Goal: Task Accomplishment & Management: Use online tool/utility

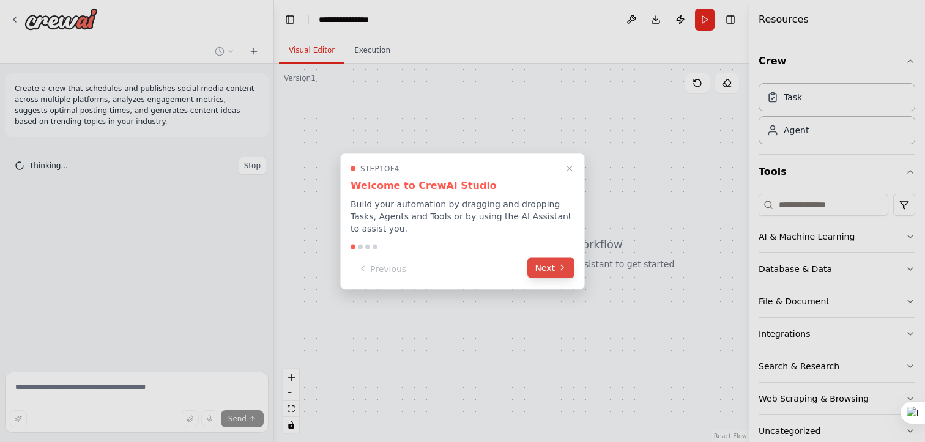
click at [546, 275] on button "Next" at bounding box center [551, 268] width 47 height 20
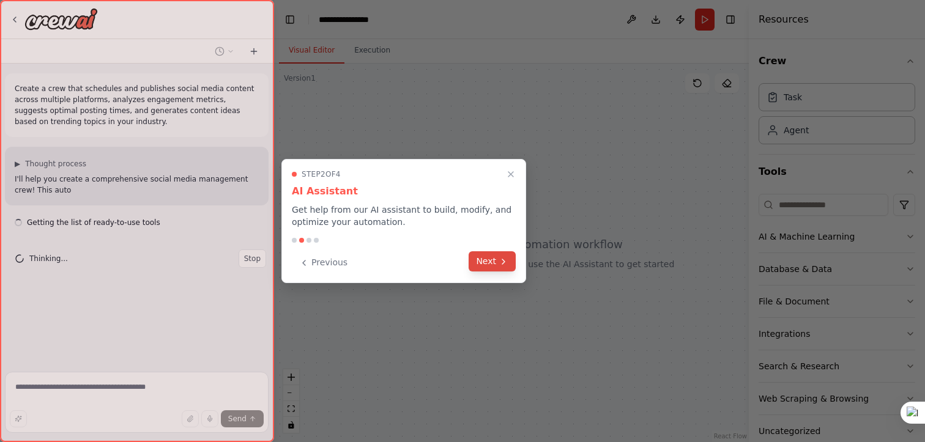
click at [496, 266] on button "Next" at bounding box center [492, 262] width 47 height 20
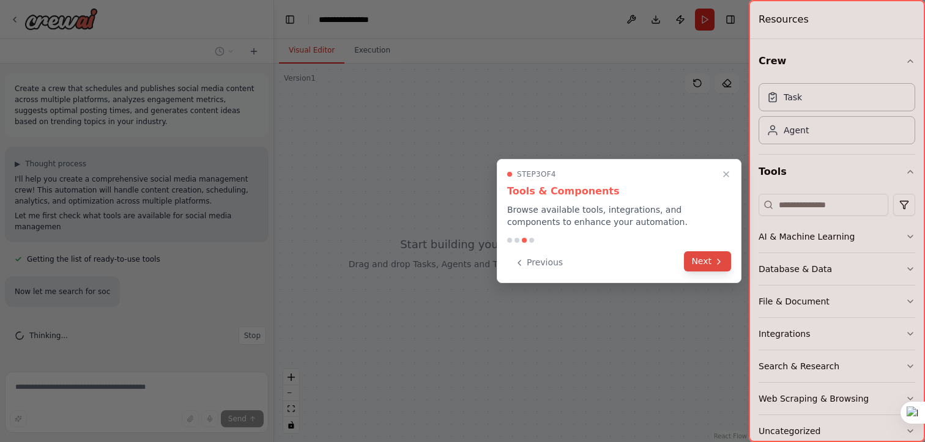
click at [701, 265] on button "Next" at bounding box center [707, 262] width 47 height 20
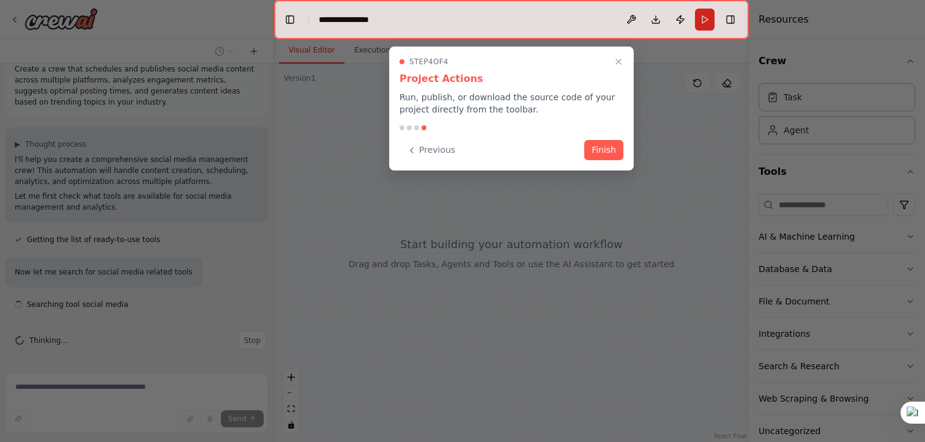
scroll to position [21, 0]
click at [615, 157] on button "Finish" at bounding box center [603, 149] width 39 height 20
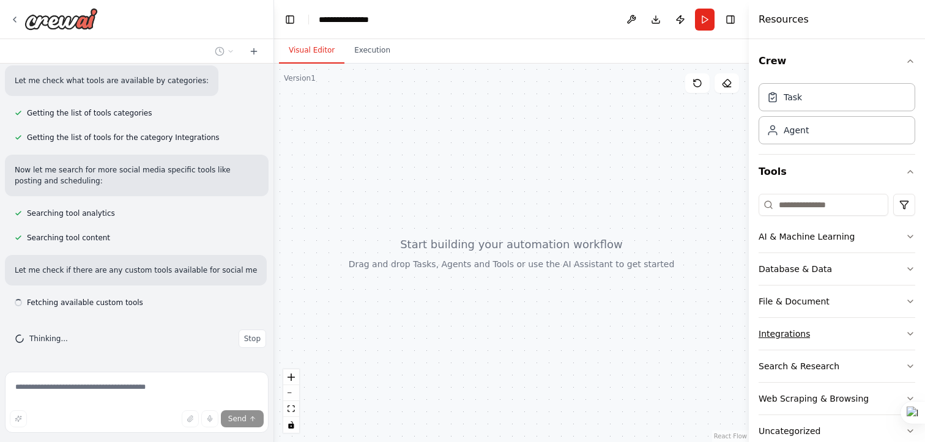
scroll to position [376, 0]
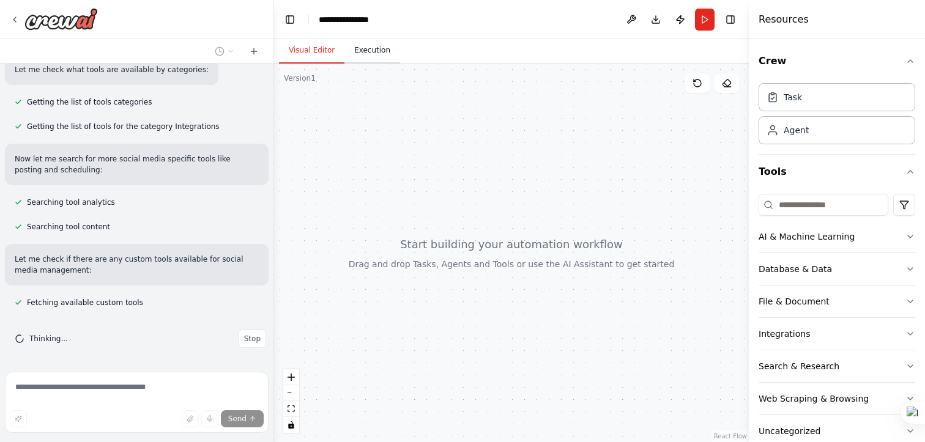
click at [379, 52] on button "Execution" at bounding box center [373, 51] width 56 height 26
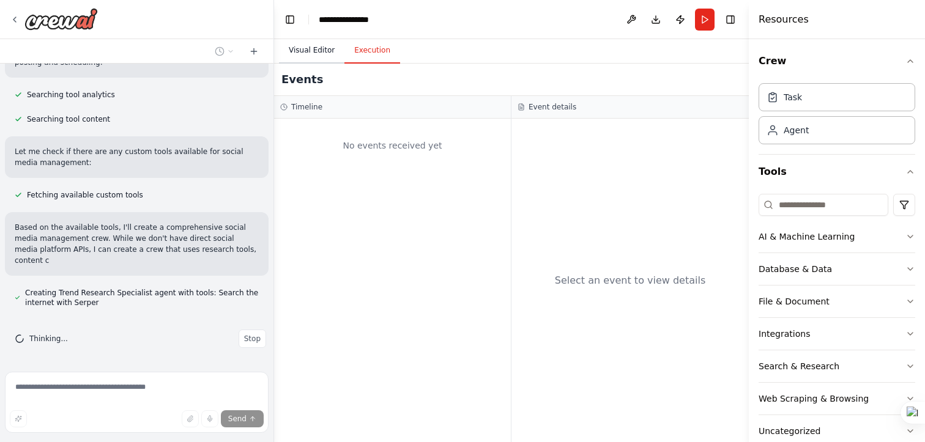
click at [318, 49] on button "Visual Editor" at bounding box center [311, 51] width 65 height 26
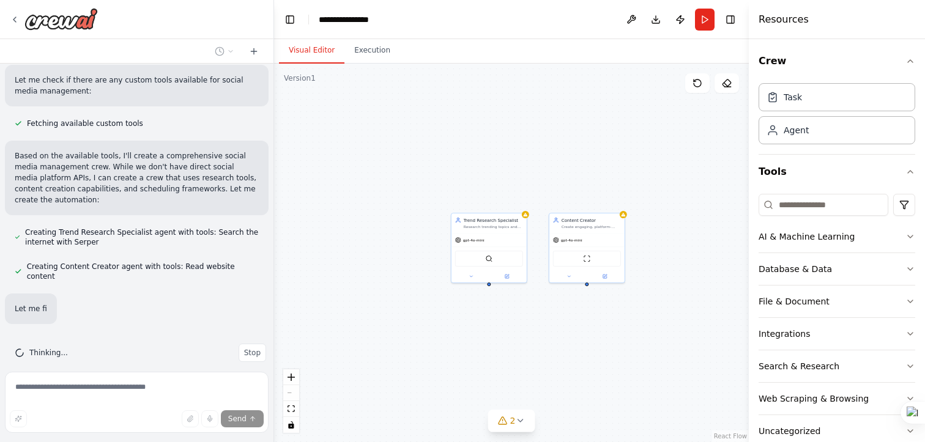
scroll to position [570, 0]
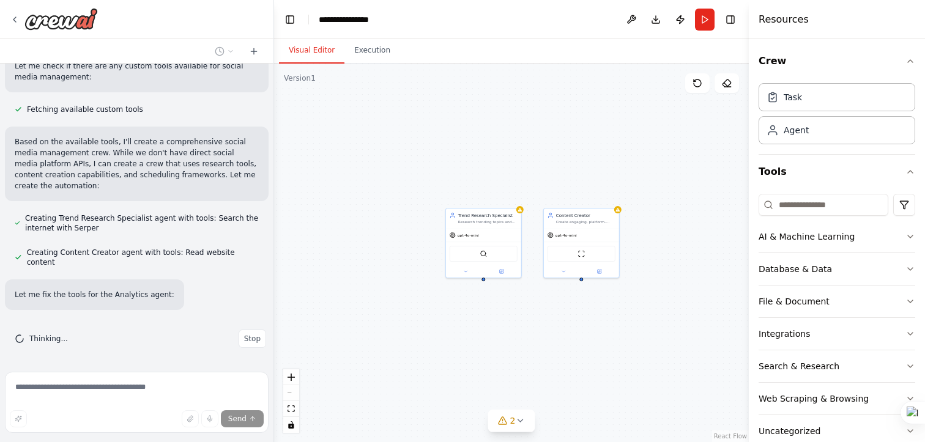
drag, startPoint x: 716, startPoint y: 307, endPoint x: 578, endPoint y: 318, distance: 138.7
click at [578, 318] on div "Trend Research Specialist Research trending topics and hashtags in {industry} t…" at bounding box center [511, 253] width 475 height 379
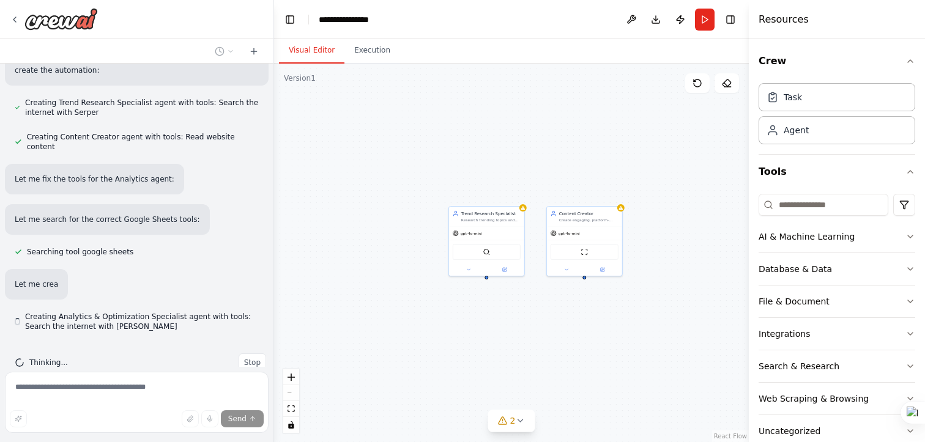
scroll to position [709, 0]
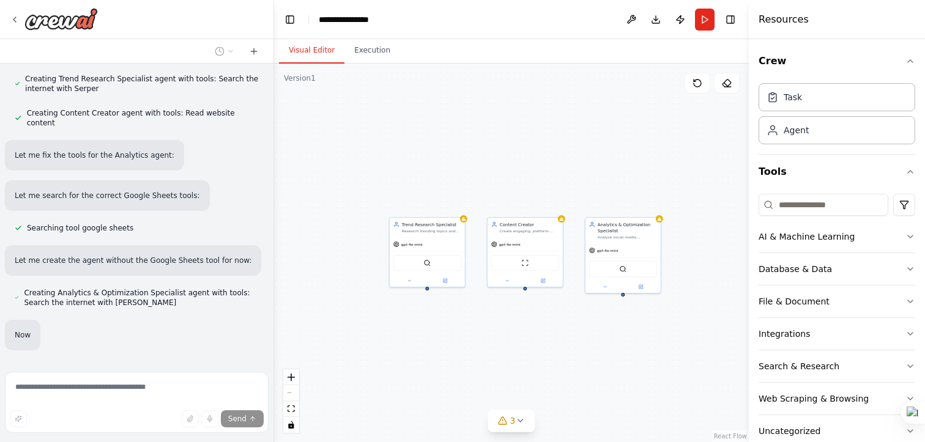
drag, startPoint x: 630, startPoint y: 338, endPoint x: 570, endPoint y: 349, distance: 60.4
click at [570, 349] on div "Trend Research Specialist Research trending topics and hashtags in {industry} t…" at bounding box center [511, 253] width 475 height 379
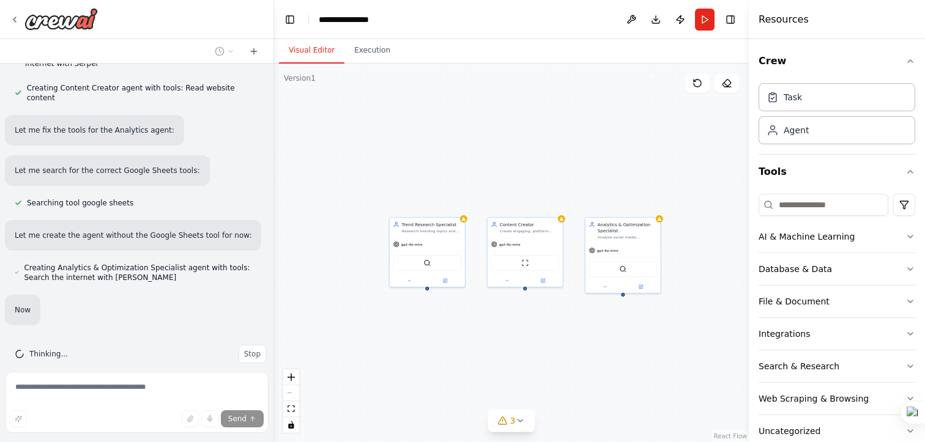
scroll to position [774, 0]
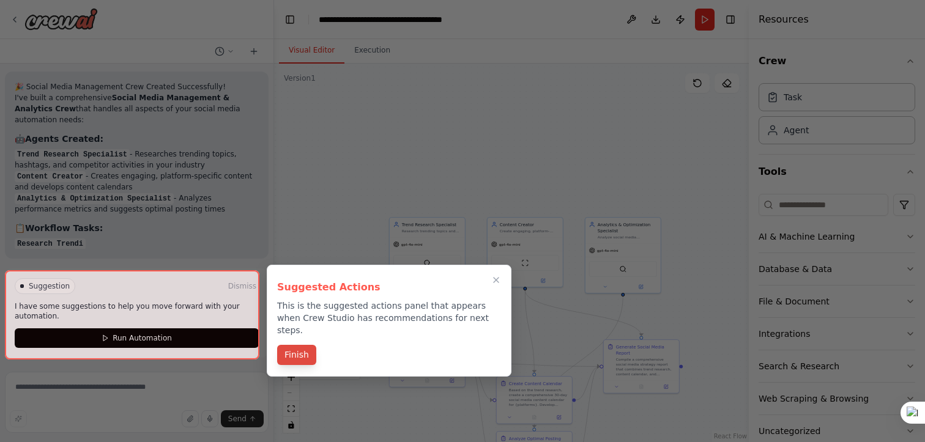
click at [290, 346] on button "Finish" at bounding box center [296, 355] width 39 height 20
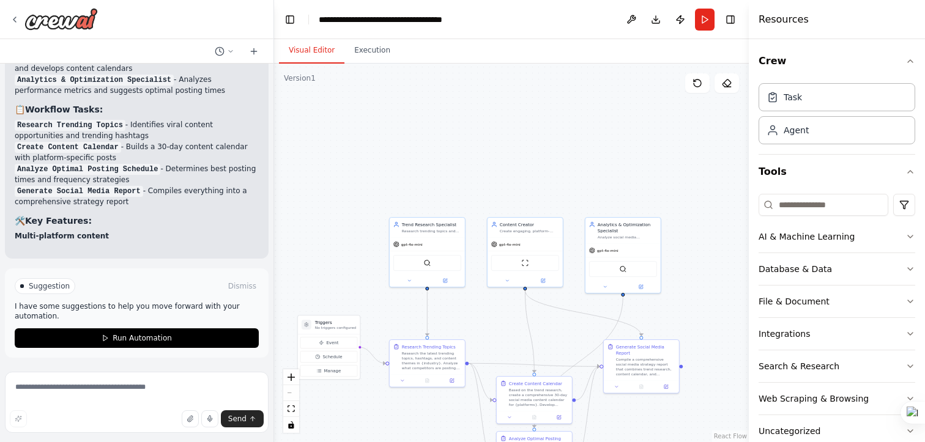
drag, startPoint x: 548, startPoint y: 355, endPoint x: 549, endPoint y: 345, distance: 9.9
click at [548, 350] on div ".deletable-edge-delete-btn { width: 20px; height: 20px; border: 0px solid #ffff…" at bounding box center [511, 253] width 475 height 379
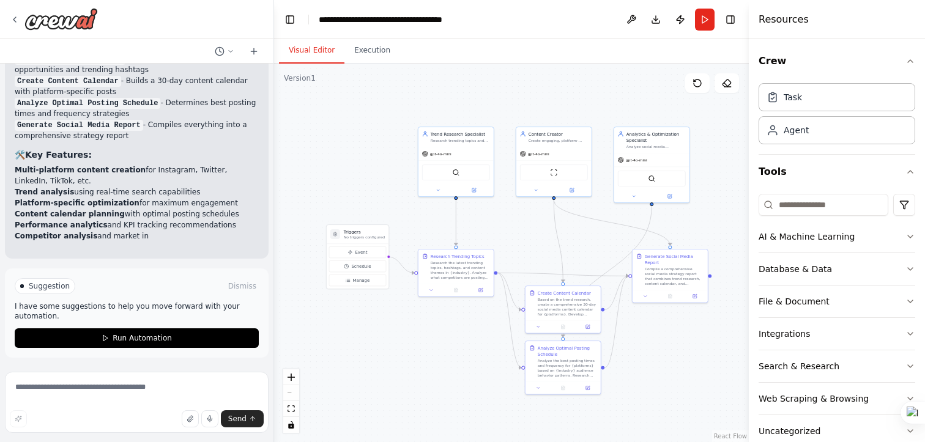
drag, startPoint x: 706, startPoint y: 377, endPoint x: 734, endPoint y: 293, distance: 88.4
click at [735, 293] on div ".deletable-edge-delete-btn { width: 20px; height: 20px; border: 0px solid #ffff…" at bounding box center [511, 253] width 475 height 379
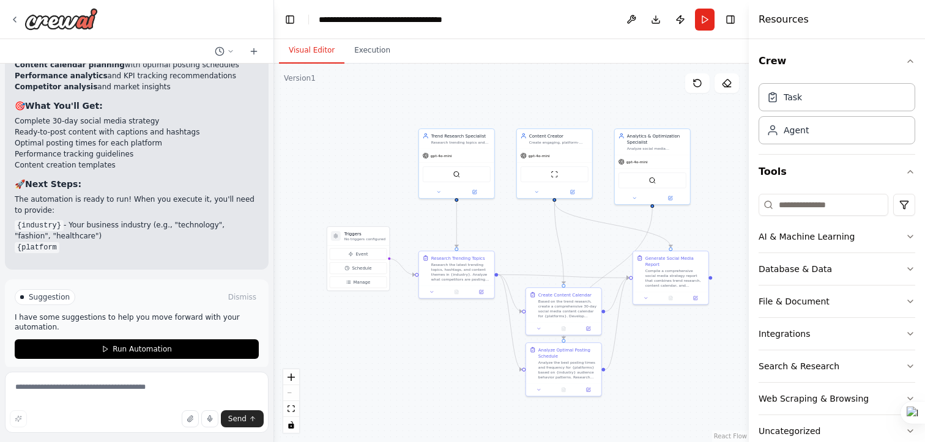
scroll to position [1603, 0]
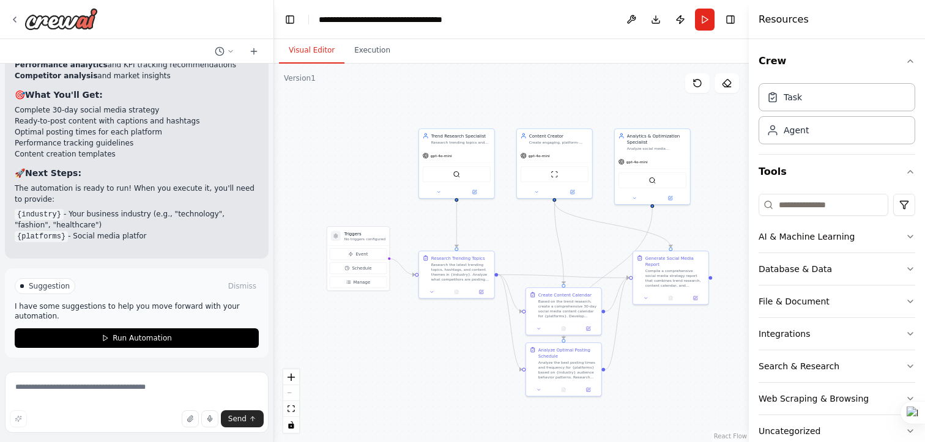
click at [729, 438] on link "React Flow" at bounding box center [730, 436] width 33 height 7
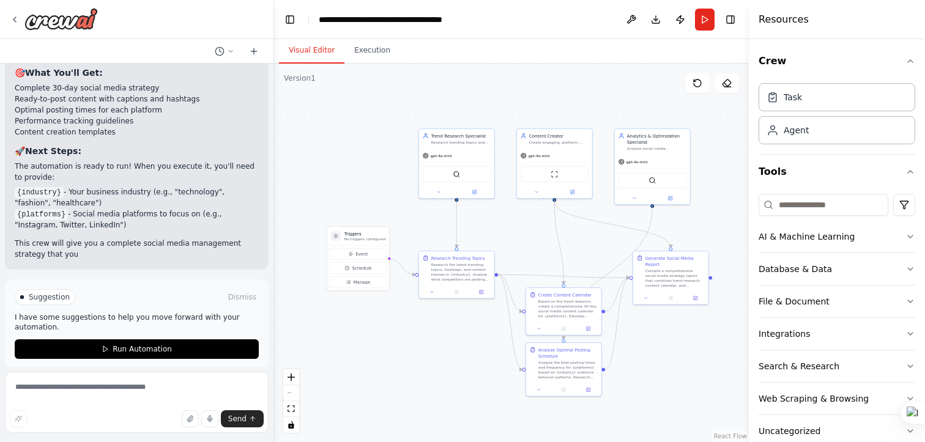
scroll to position [1636, 0]
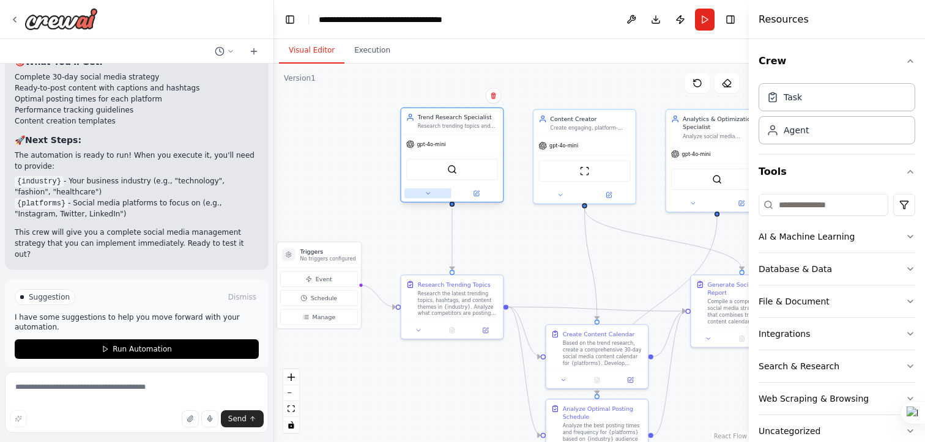
click at [427, 197] on button at bounding box center [427, 193] width 47 height 10
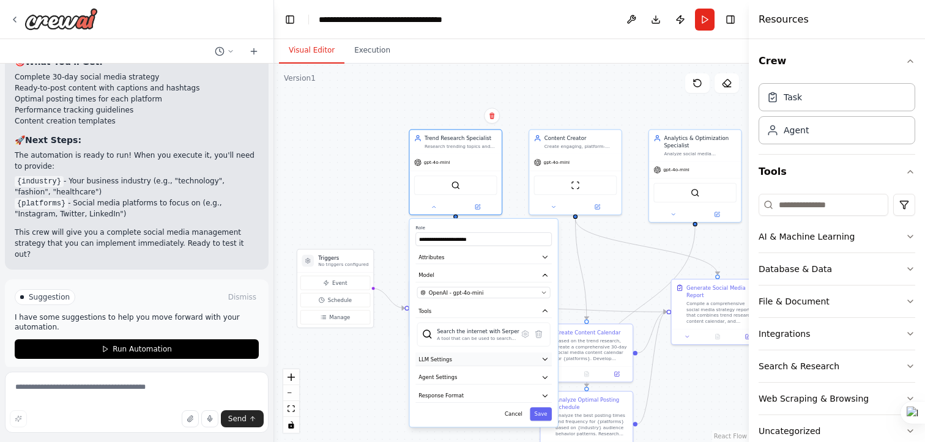
click at [520, 366] on button "LLM Settings" at bounding box center [484, 359] width 136 height 14
click at [546, 360] on icon "button" at bounding box center [545, 359] width 7 height 7
click at [491, 342] on div "Search the internet with Serper A tool that can be used to search the internet …" at bounding box center [483, 335] width 133 height 24
click at [523, 335] on icon at bounding box center [525, 334] width 7 height 7
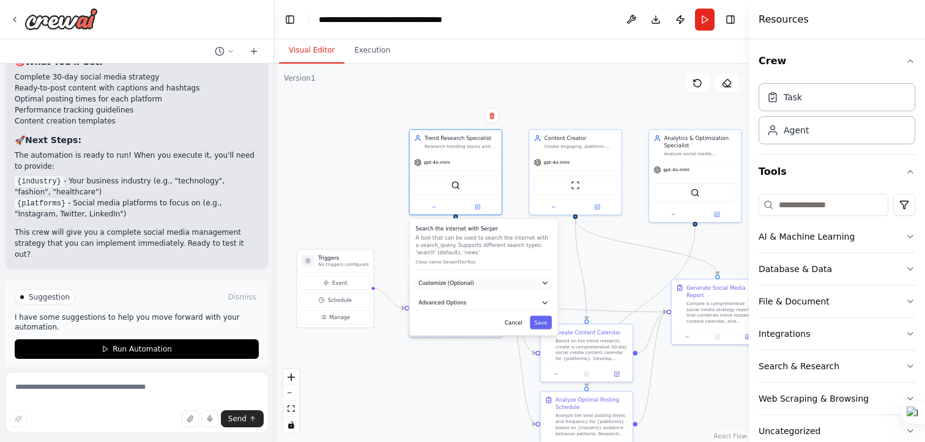
click at [532, 278] on button "Customize (Optional)" at bounding box center [484, 284] width 136 height 14
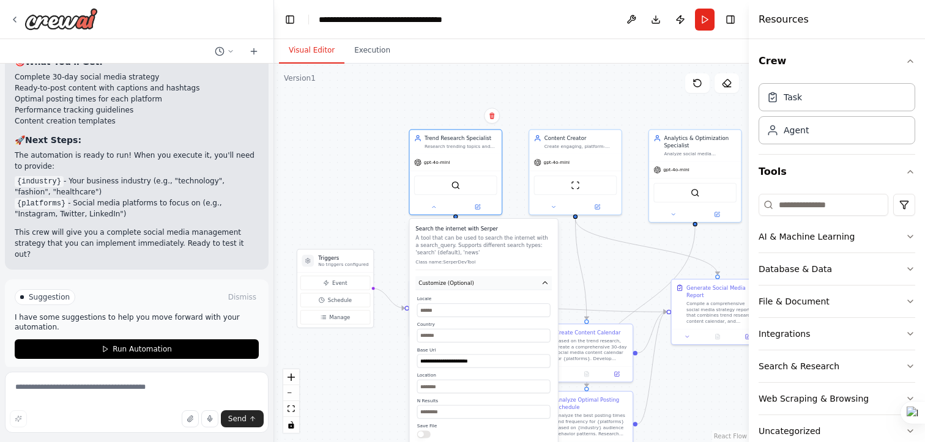
click at [532, 278] on button "Customize (Optional)" at bounding box center [484, 284] width 136 height 14
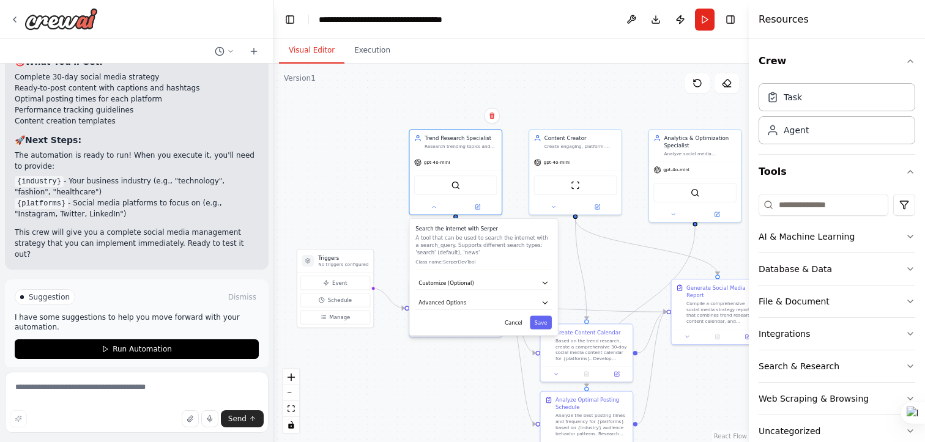
click at [517, 311] on div "Search the internet with Serper A tool that can be used to search the internet …" at bounding box center [484, 277] width 148 height 116
click at [535, 301] on button "Advanced Options" at bounding box center [484, 303] width 136 height 14
click at [535, 302] on button "Advanced Options" at bounding box center [484, 303] width 136 height 14
click at [556, 204] on button at bounding box center [553, 205] width 42 height 9
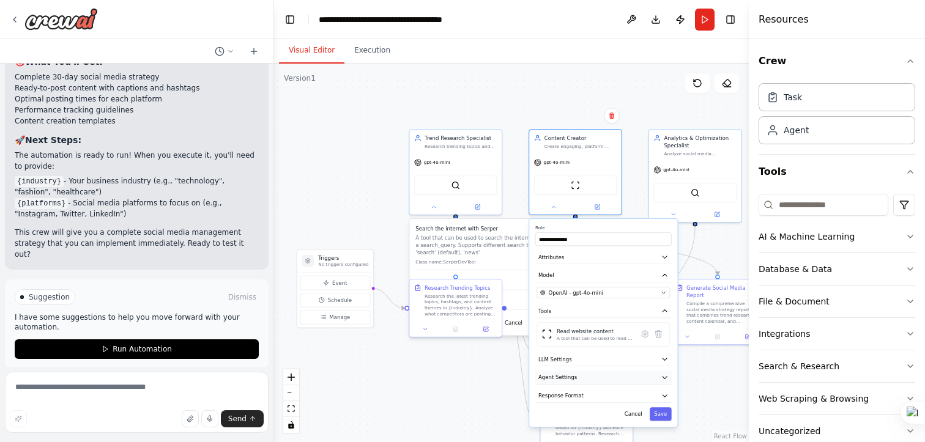
click at [654, 378] on button "Agent Settings" at bounding box center [603, 378] width 136 height 14
click at [660, 377] on button "Agent Settings" at bounding box center [603, 378] width 136 height 14
